Goal: Task Accomplishment & Management: Complete application form

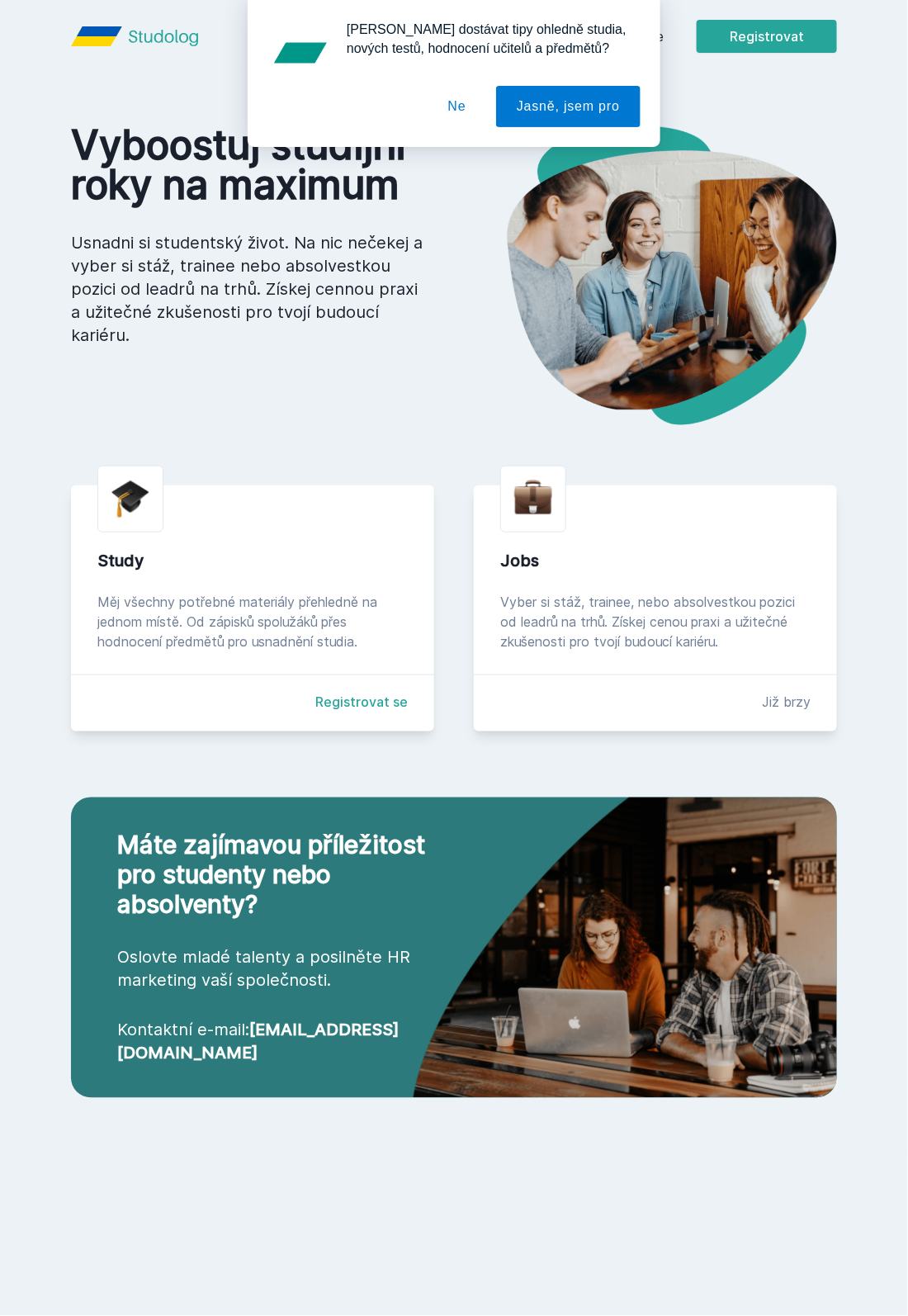
click at [462, 109] on button "Ne" at bounding box center [457, 106] width 59 height 41
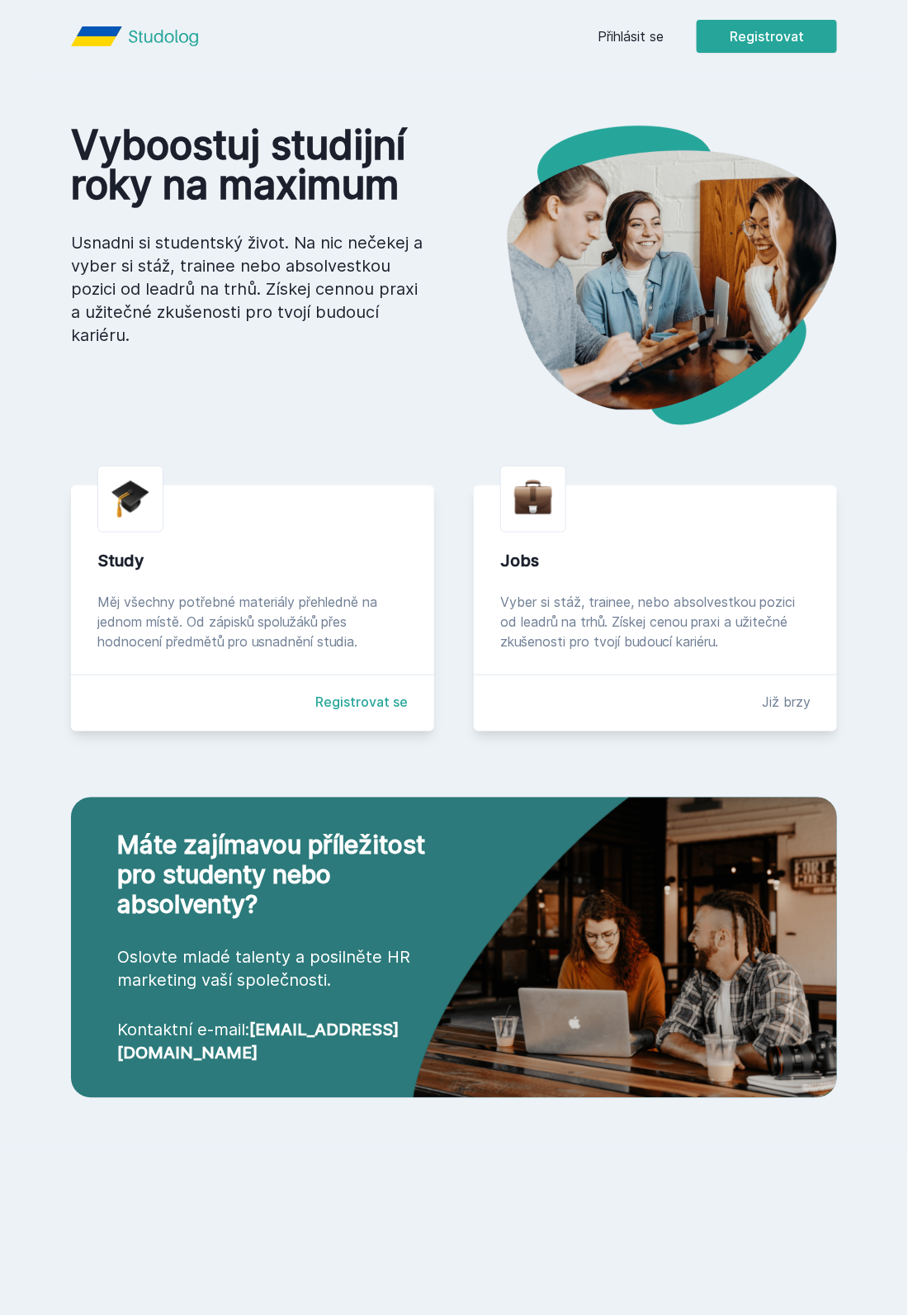
click at [383, 704] on link "Registrovat se" at bounding box center [361, 702] width 92 height 20
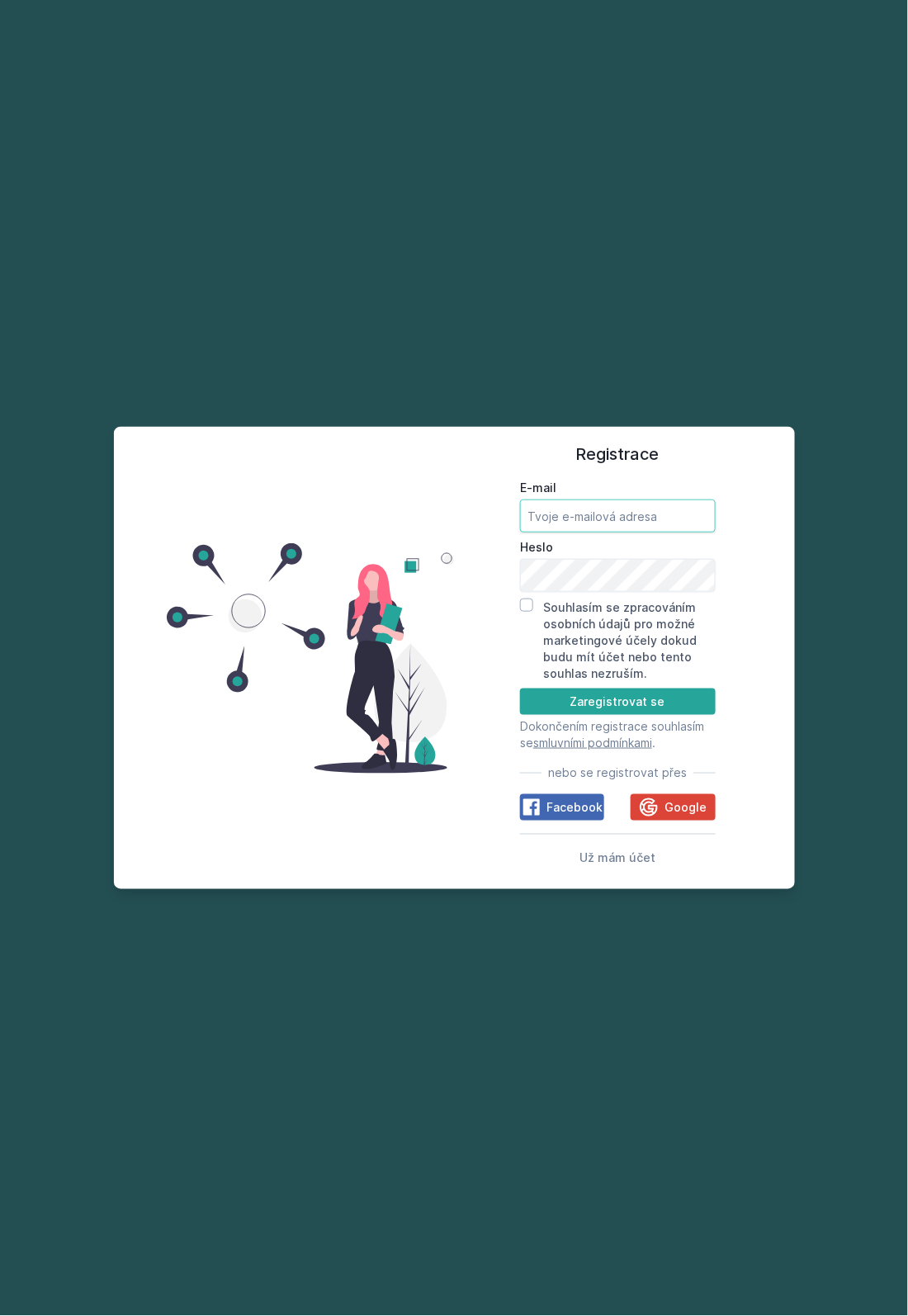
click at [593, 533] on input "E-mail" at bounding box center [617, 516] width 196 height 33
type input "[EMAIL_ADDRESS][DOMAIN_NAME]"
click at [697, 715] on button "Zaregistrovat se" at bounding box center [617, 701] width 196 height 26
click at [660, 715] on button "Zaregistrovat se" at bounding box center [617, 701] width 196 height 26
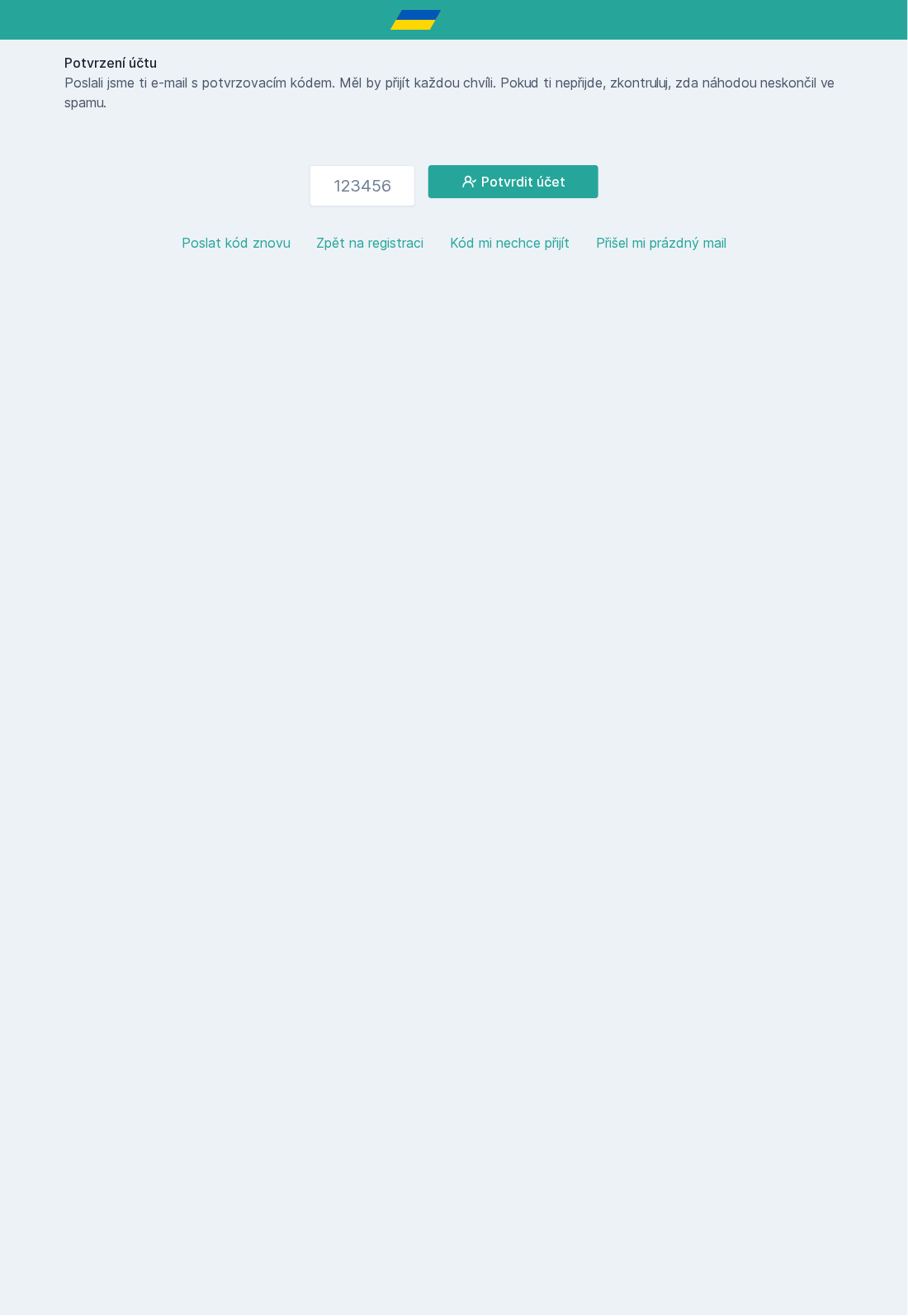
click at [301, 279] on html "Potvrzení účtu Poslali jsme ti e-mail s potvrzovacím kódem. Měl by přijít každo…" at bounding box center [454, 140] width 908 height 279
click at [384, 185] on input "number" at bounding box center [362, 185] width 106 height 41
click at [386, 179] on input "707" at bounding box center [362, 185] width 106 height 41
type input "707375"
click at [554, 178] on button "Potvrdit účet" at bounding box center [513, 181] width 170 height 33
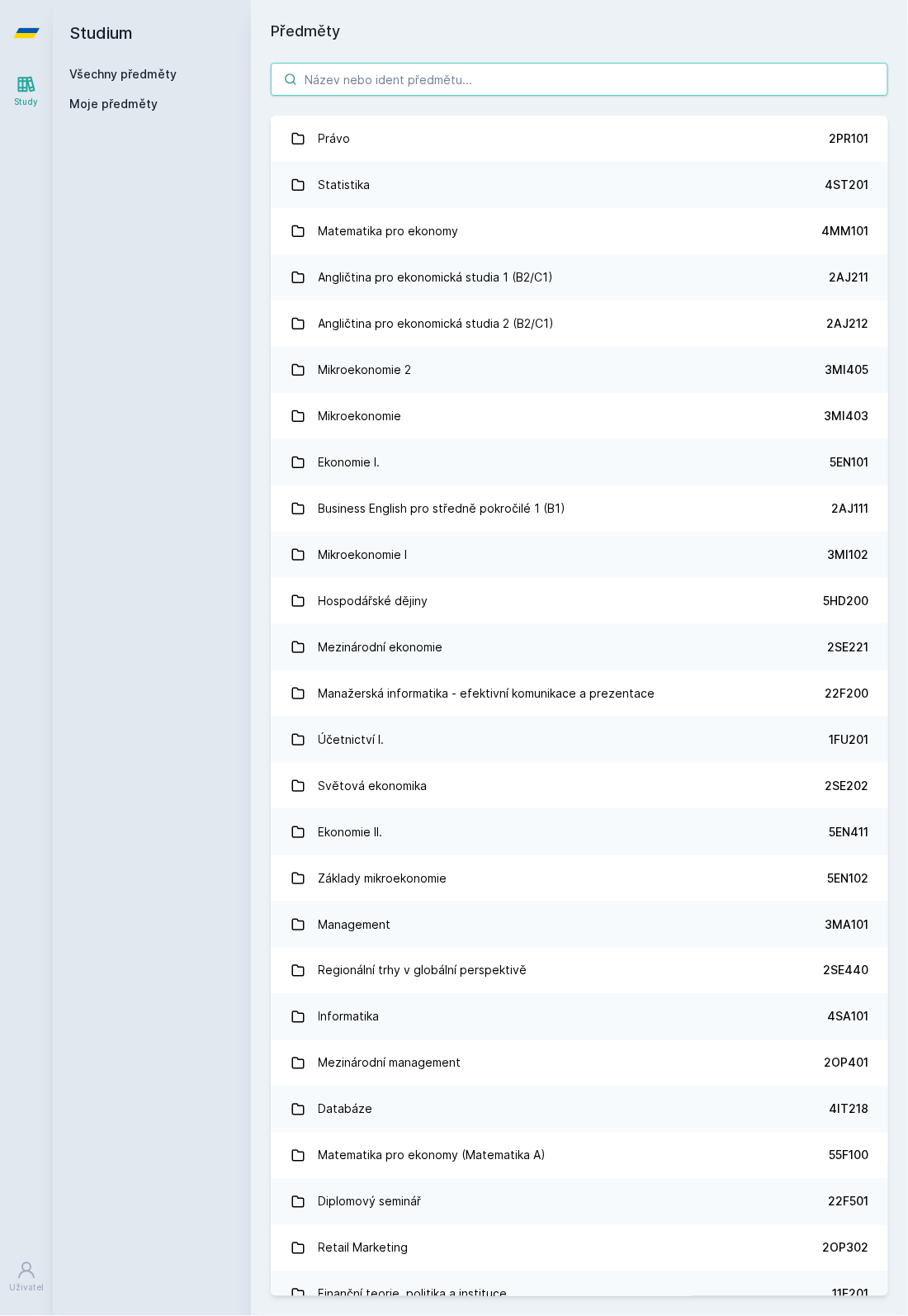
click at [752, 78] on input "search" at bounding box center [579, 79] width 617 height 33
click at [44, 25] on link at bounding box center [26, 33] width 53 height 66
click at [33, 86] on icon at bounding box center [26, 84] width 17 height 16
